Goal: Task Accomplishment & Management: Complete application form

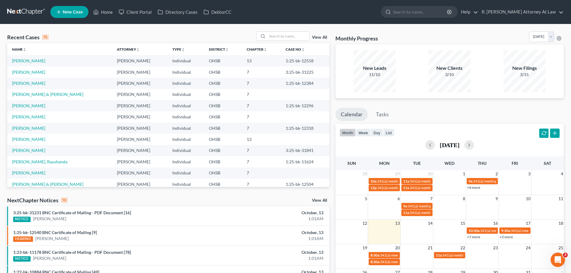
click at [280, 31] on div "Recent Cases 15 View All Name unfold_more expand_more expand_less Attorney unfo…" at bounding box center [285, 222] width 571 height 396
click at [284, 34] on input "search" at bounding box center [289, 36] width 42 height 9
type input "[PERSON_NAME]"
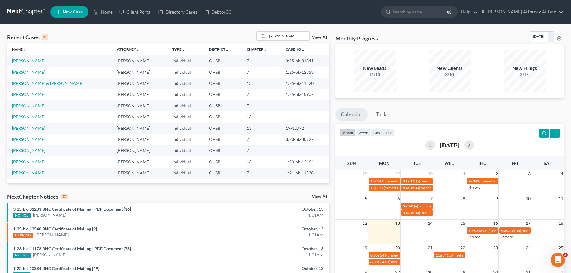
click at [25, 61] on link "[PERSON_NAME]" at bounding box center [28, 60] width 33 height 5
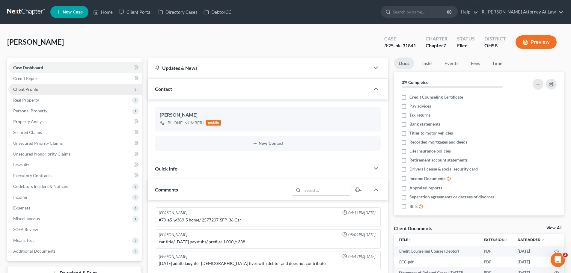
click at [26, 89] on span "Client Profile" at bounding box center [25, 89] width 25 height 5
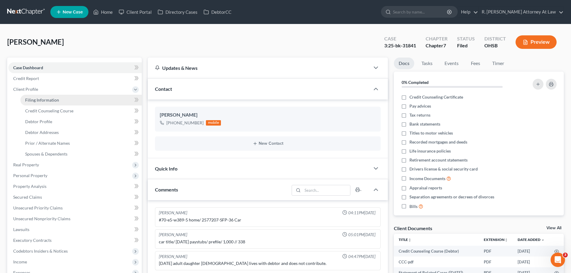
click at [45, 103] on link "Filing Information" at bounding box center [80, 100] width 121 height 11
select select "1"
select select "0"
select select "36"
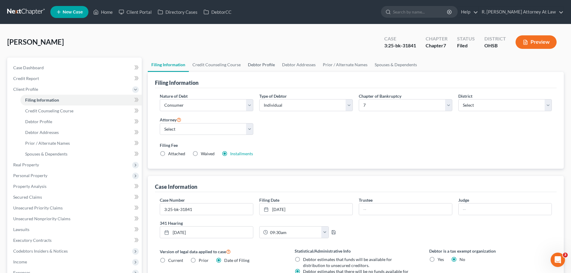
click at [262, 64] on link "Debtor Profile" at bounding box center [261, 65] width 34 height 14
select select "0"
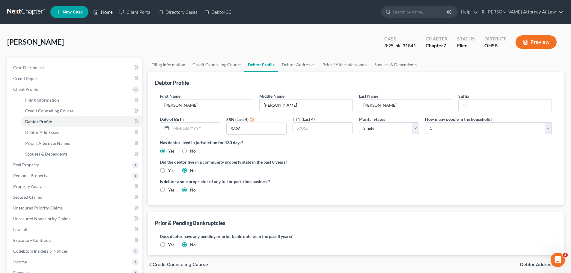
click at [103, 12] on link "Home" at bounding box center [102, 12] width 25 height 11
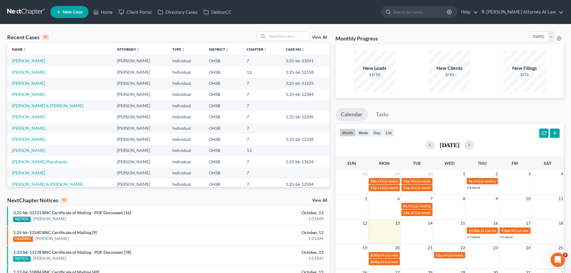
click at [310, 29] on div "Recent Cases 15 View All Name unfold_more expand_more expand_less Attorney unfo…" at bounding box center [285, 222] width 571 height 396
drag, startPoint x: 304, startPoint y: 30, endPoint x: 301, endPoint y: 29, distance: 3.9
click at [304, 30] on div "Recent Cases 15 View All Name unfold_more expand_more expand_less Attorney unfo…" at bounding box center [285, 222] width 571 height 396
click at [296, 36] on input "search" at bounding box center [289, 36] width 42 height 9
type input "cina"
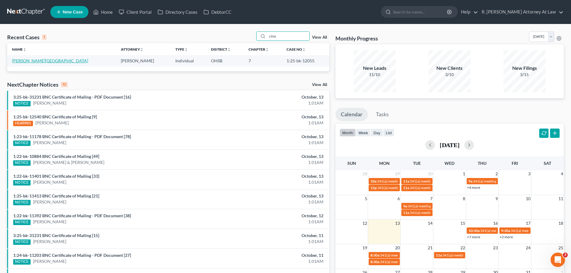
click at [25, 59] on link "[PERSON_NAME][GEOGRAPHIC_DATA]" at bounding box center [50, 60] width 76 height 5
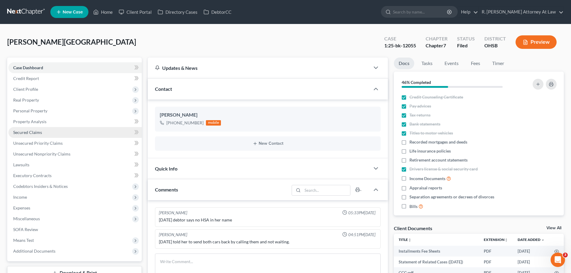
click at [36, 135] on span "Secured Claims" at bounding box center [27, 132] width 29 height 5
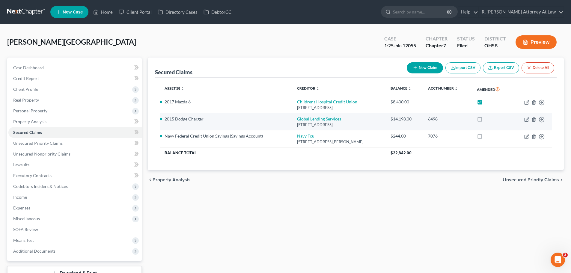
click at [318, 118] on link "Global Lending Services" at bounding box center [319, 118] width 44 height 5
select select "42"
select select "0"
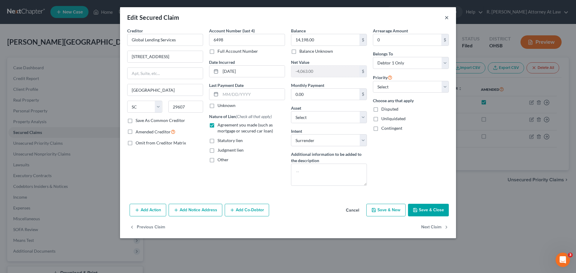
click at [444, 17] on div "Edit Secured Claim ×" at bounding box center [288, 17] width 336 height 20
click at [446, 20] on button "×" at bounding box center [446, 17] width 4 height 7
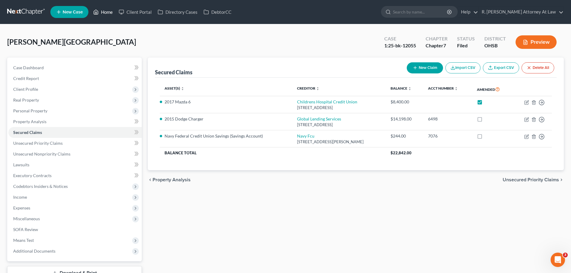
drag, startPoint x: 102, startPoint y: 13, endPoint x: 135, endPoint y: 1, distance: 34.7
click at [102, 13] on link "Home" at bounding box center [102, 12] width 25 height 11
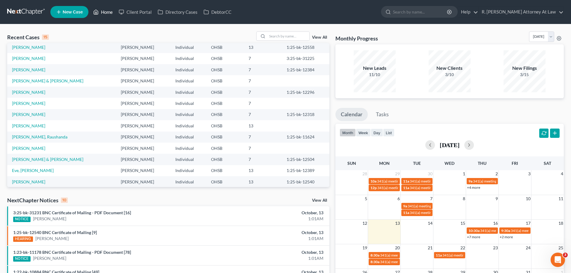
scroll to position [41, 0]
